Goal: Task Accomplishment & Management: Manage account settings

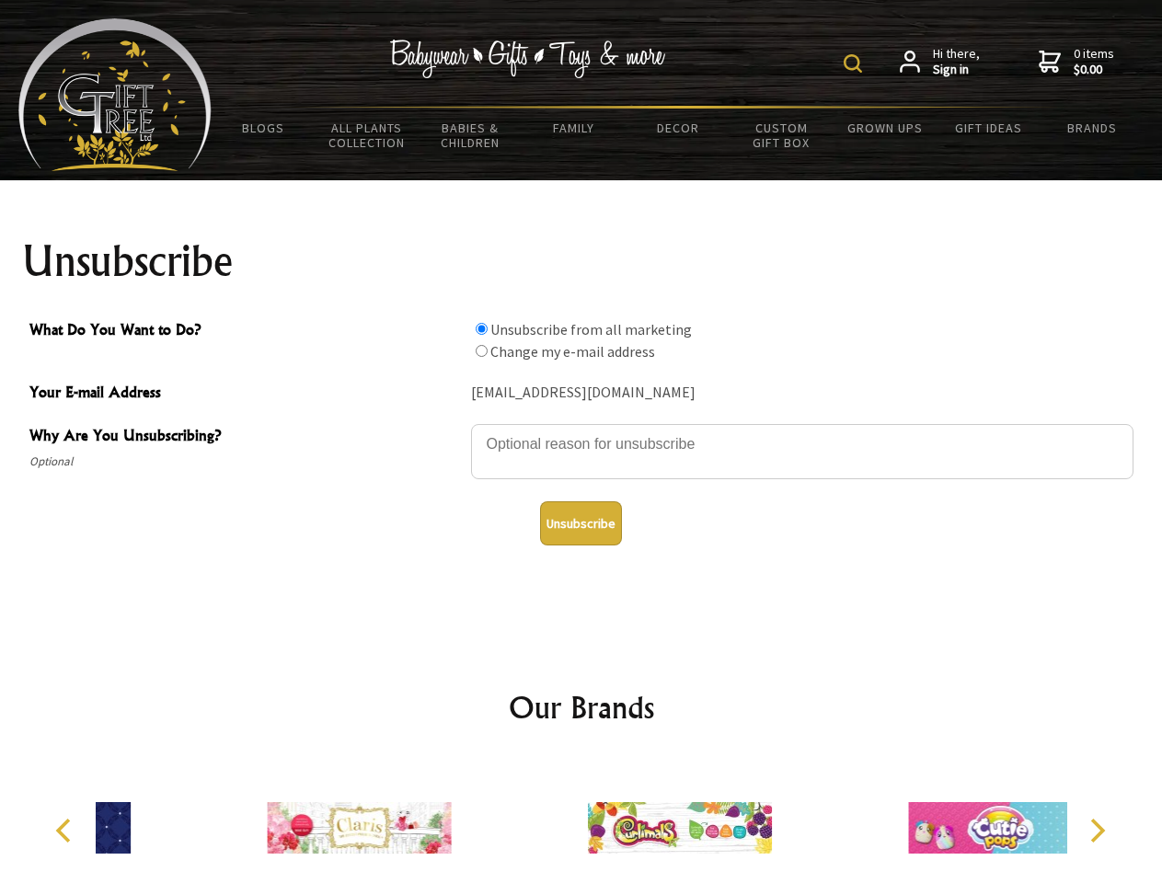
click at [856, 63] on img at bounding box center [853, 63] width 18 height 18
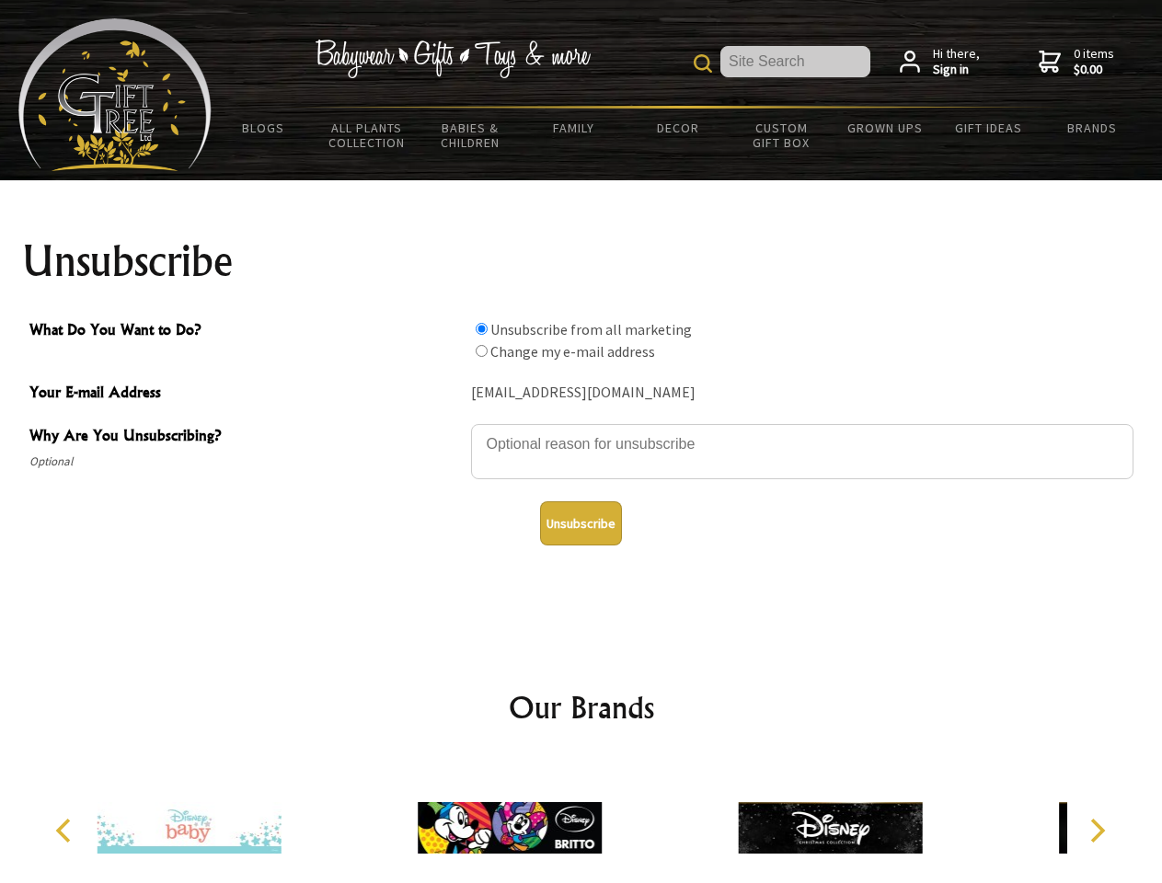
click at [582, 431] on textarea "Why Are You Unsubscribing?" at bounding box center [802, 451] width 663 height 55
click at [481, 329] on input "What Do You Want to Do?" at bounding box center [482, 329] width 12 height 12
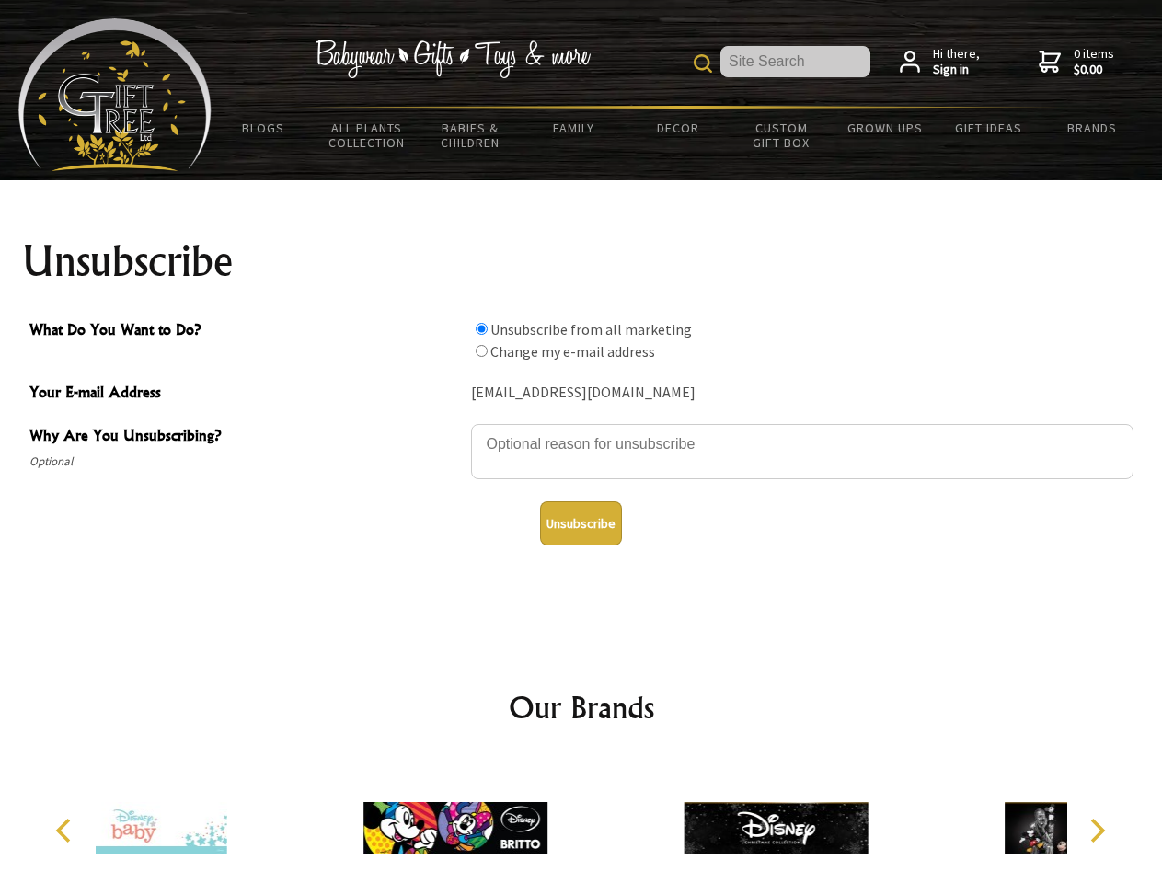
click at [481, 351] on input "What Do You Want to Do?" at bounding box center [482, 351] width 12 height 12
radio input "true"
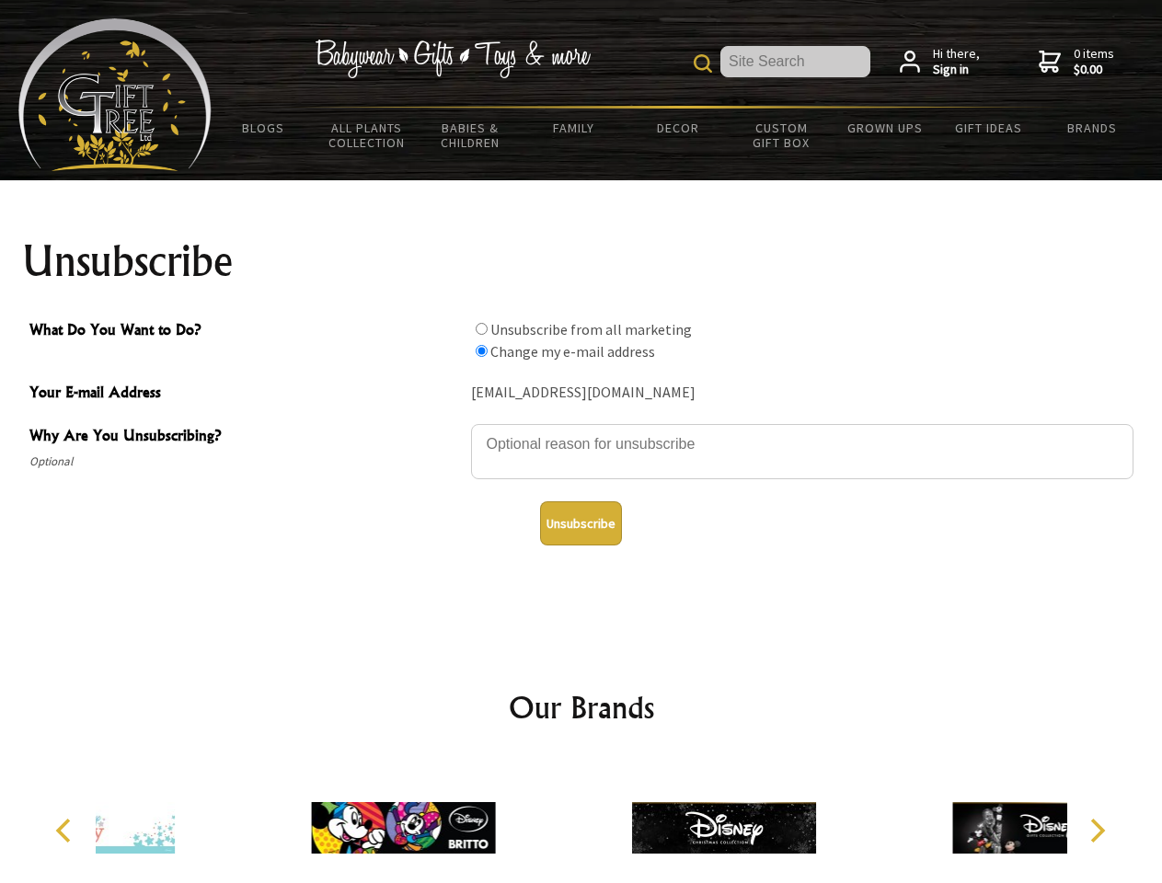
click at [581, 524] on button "Unsubscribe" at bounding box center [581, 524] width 82 height 44
click at [582, 821] on div at bounding box center [724, 831] width 320 height 144
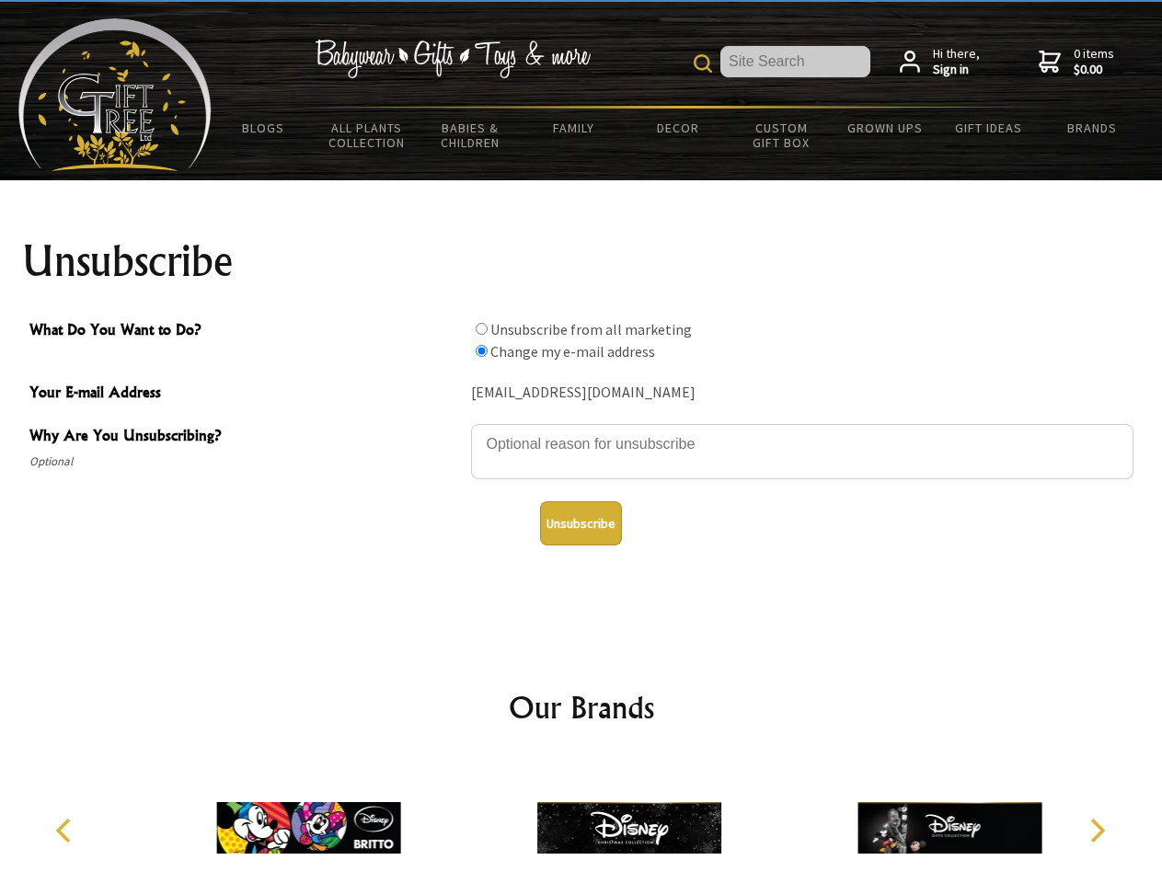
click at [66, 831] on icon "Previous" at bounding box center [65, 831] width 24 height 24
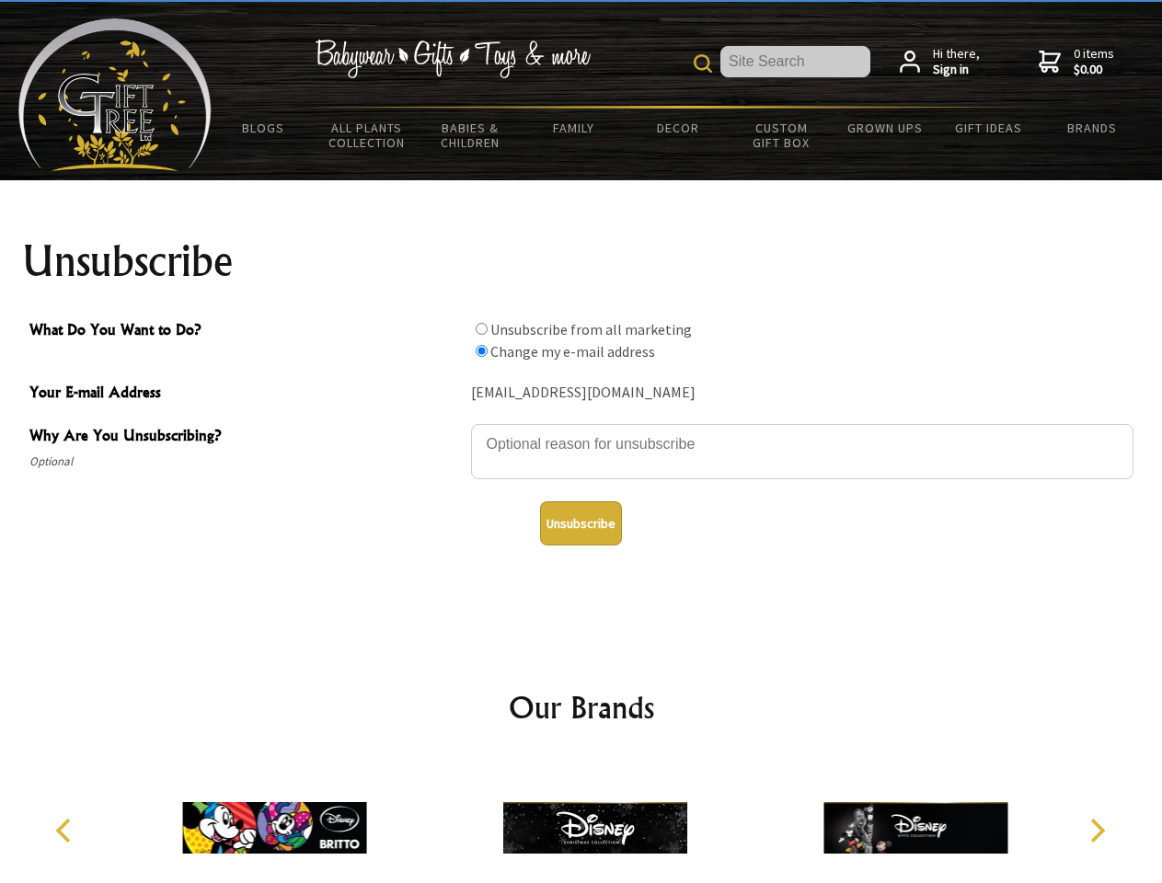
click at [1097, 831] on icon "Next" at bounding box center [1096, 831] width 24 height 24
